Goal: Information Seeking & Learning: Learn about a topic

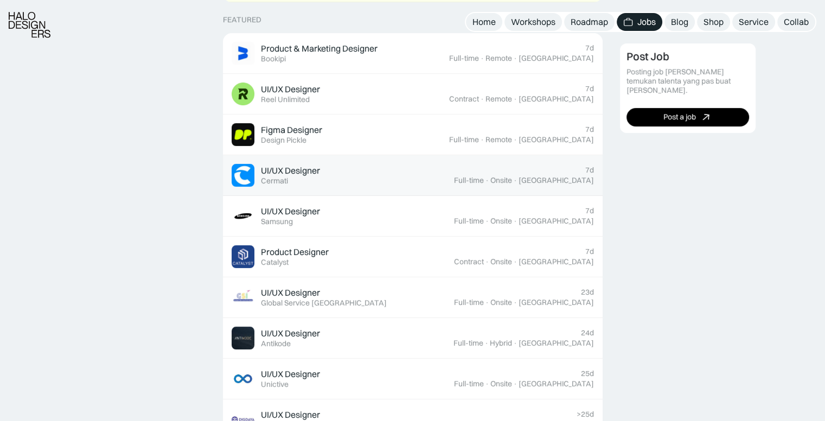
scroll to position [434, 0]
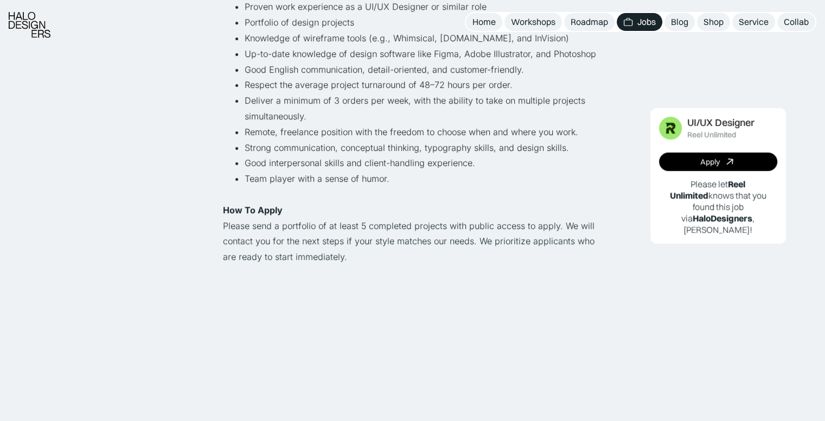
scroll to position [760, 0]
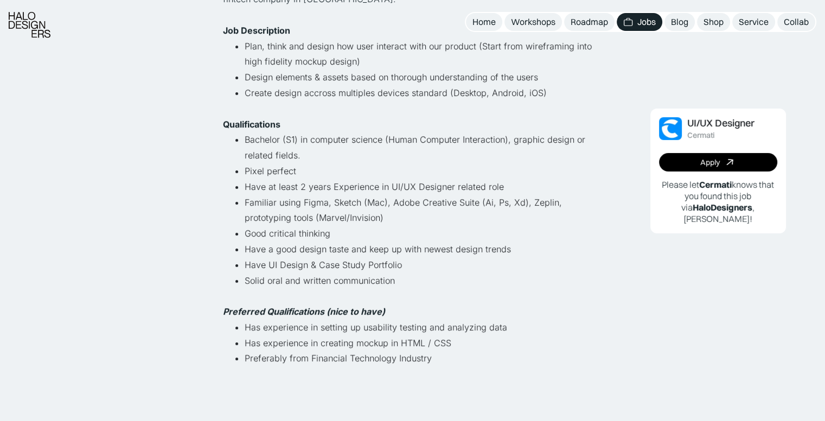
scroll to position [326, 0]
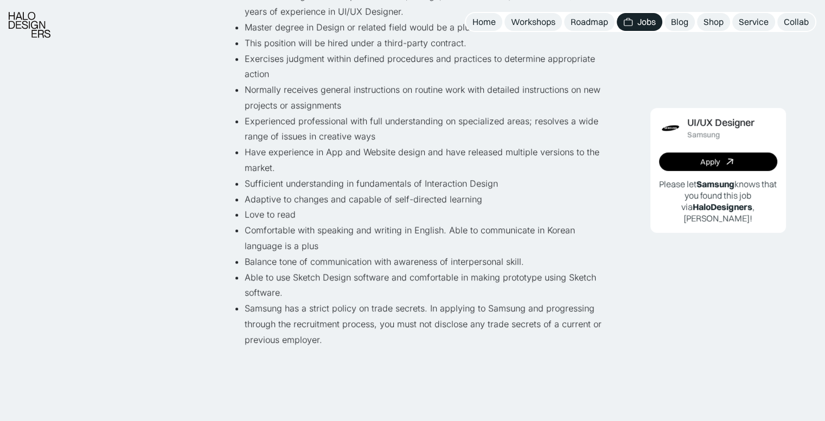
scroll to position [543, 0]
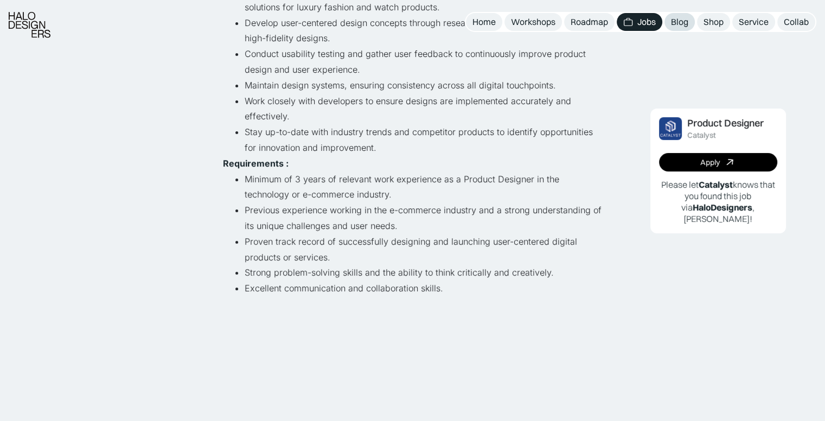
scroll to position [271, 0]
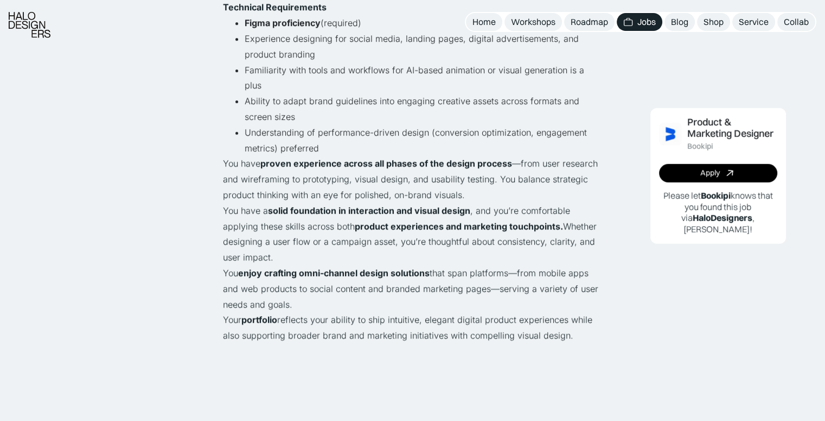
scroll to position [760, 0]
